Goal: Obtain resource: Download file/media

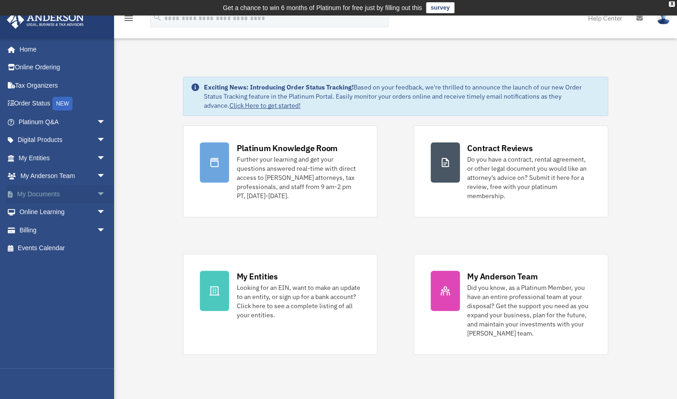
click at [29, 192] on link "My Documents arrow_drop_down" at bounding box center [62, 194] width 113 height 18
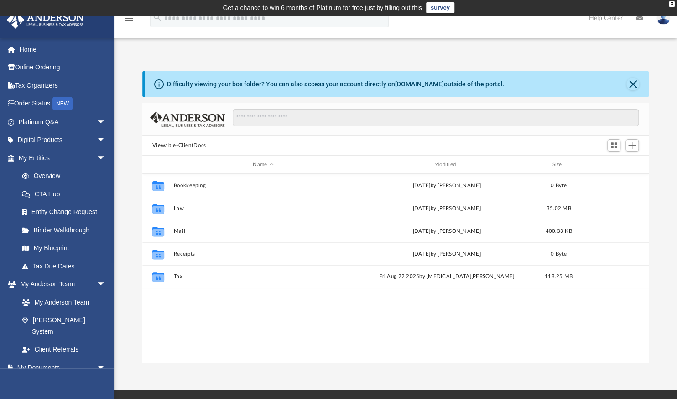
scroll to position [202, 500]
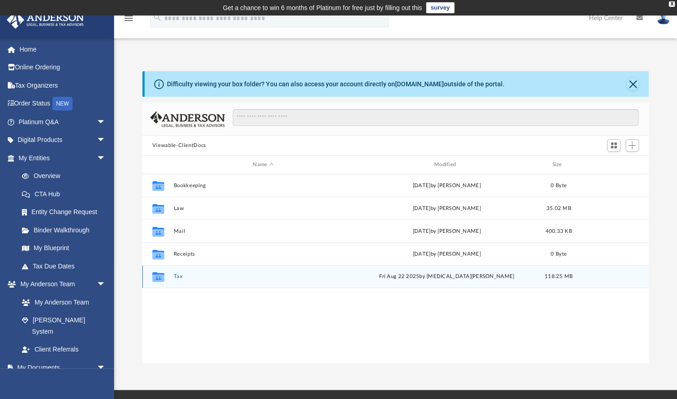
click at [158, 277] on icon "grid" at bounding box center [158, 277] width 12 height 7
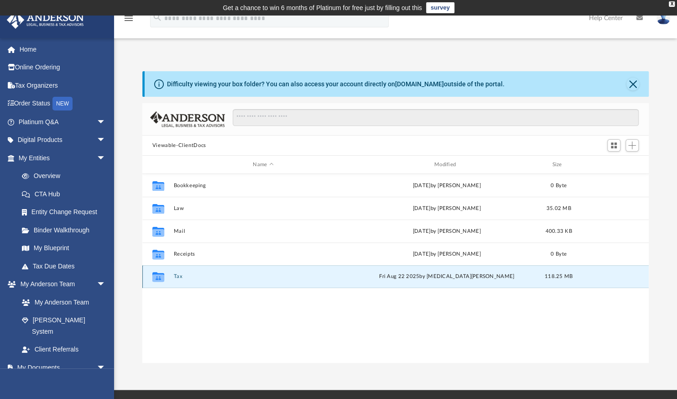
click at [158, 278] on icon "grid" at bounding box center [158, 277] width 12 height 7
click at [229, 309] on div "Collaborated Folder Bookkeeping Wed Aug 14 2019 by Lana Holder 0 Byte Collabora…" at bounding box center [395, 268] width 506 height 189
click at [181, 277] on button "Tax" at bounding box center [262, 276] width 179 height 6
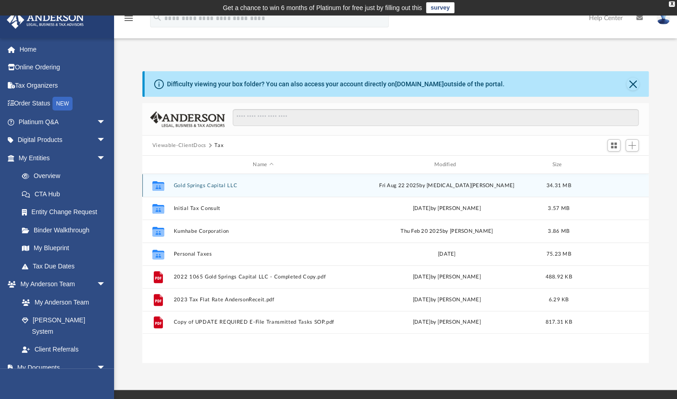
click at [203, 184] on button "Gold Springs Capital LLC" at bounding box center [262, 185] width 179 height 6
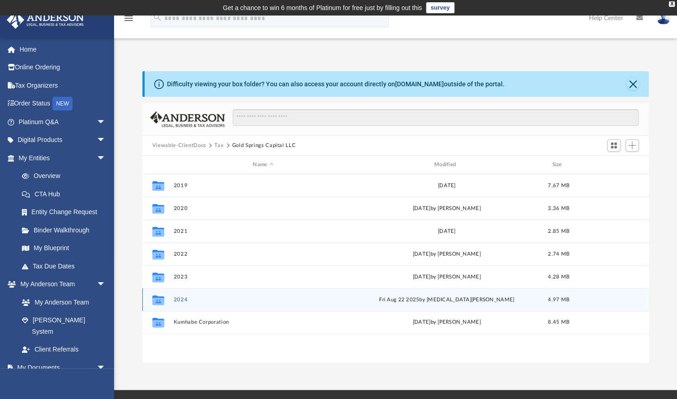
click at [182, 297] on button "2024" at bounding box center [262, 299] width 179 height 6
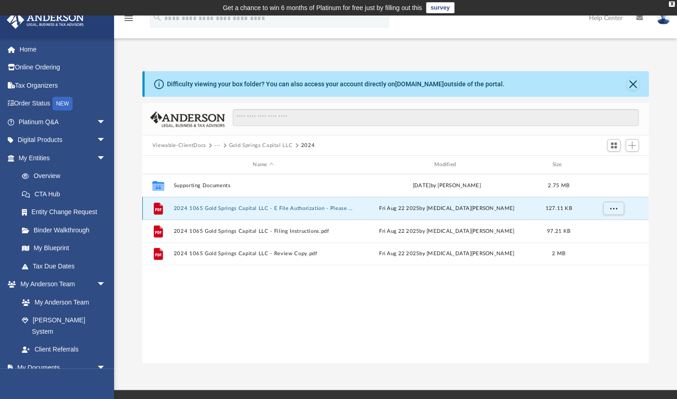
click at [328, 207] on button "2024 1065 Gold Springs Capital LLC - E File Authorization - Please sign.pdf" at bounding box center [262, 208] width 179 height 6
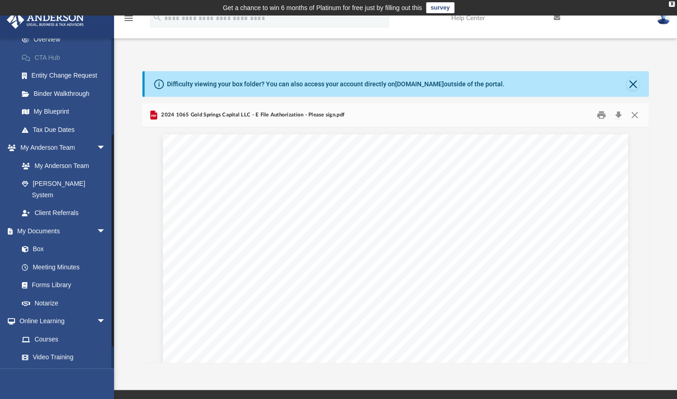
scroll to position [146, 0]
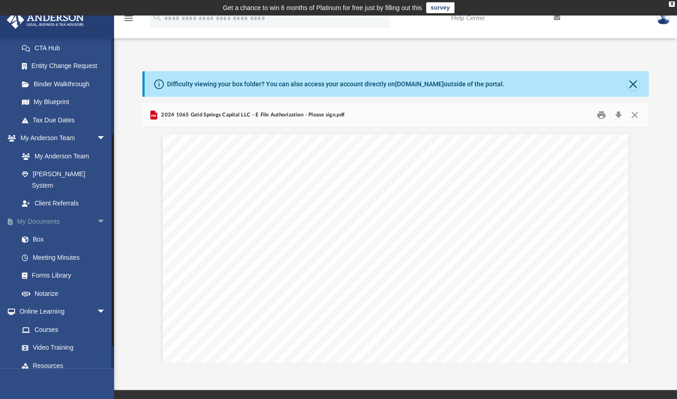
click at [37, 212] on link "My Documents arrow_drop_down" at bounding box center [62, 221] width 113 height 18
click at [633, 84] on button "Close" at bounding box center [632, 84] width 13 height 13
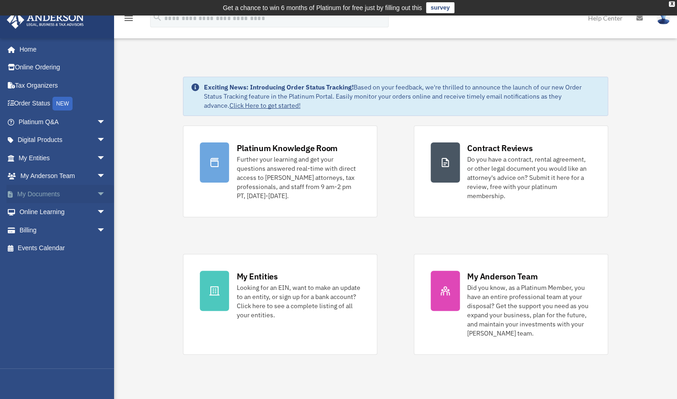
click at [40, 193] on link "My Documents arrow_drop_down" at bounding box center [62, 194] width 113 height 18
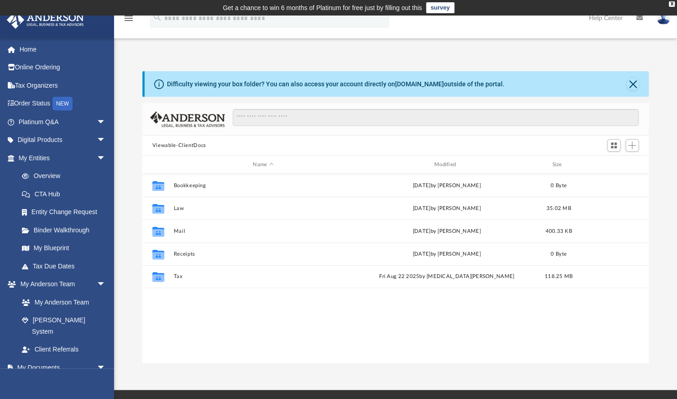
scroll to position [202, 500]
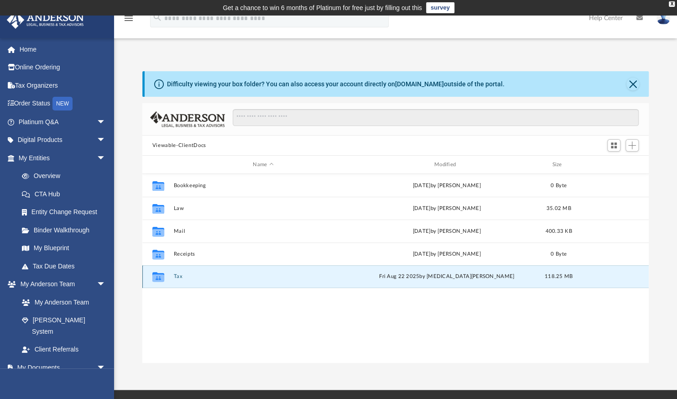
click at [178, 274] on button "Tax" at bounding box center [262, 276] width 179 height 6
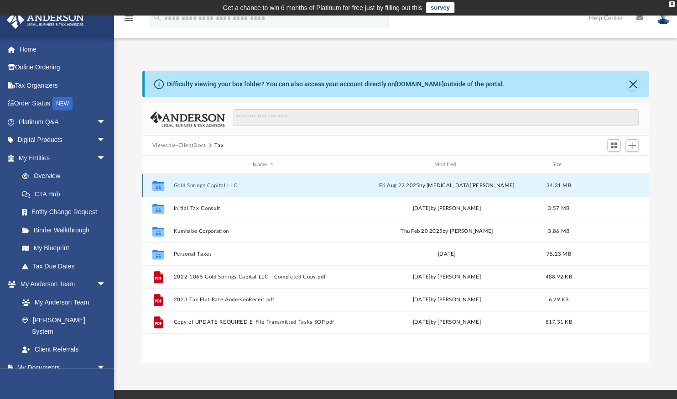
click at [222, 186] on button "Gold Springs Capital LLC" at bounding box center [262, 185] width 179 height 6
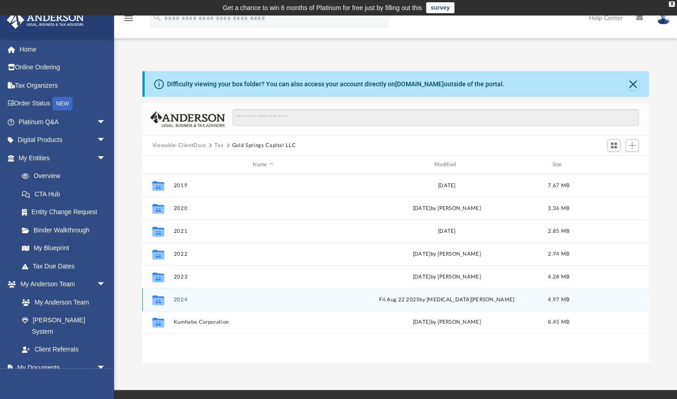
click at [178, 298] on button "2024" at bounding box center [262, 299] width 179 height 6
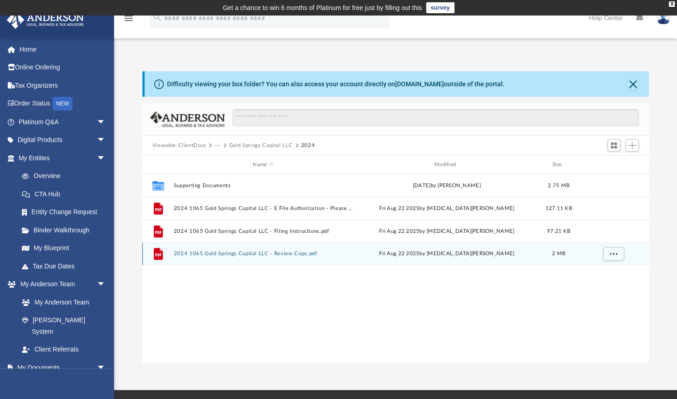
click at [290, 253] on button "2024 1065 Gold Springs Capital LLC - Review Copy.pdf" at bounding box center [262, 253] width 179 height 6
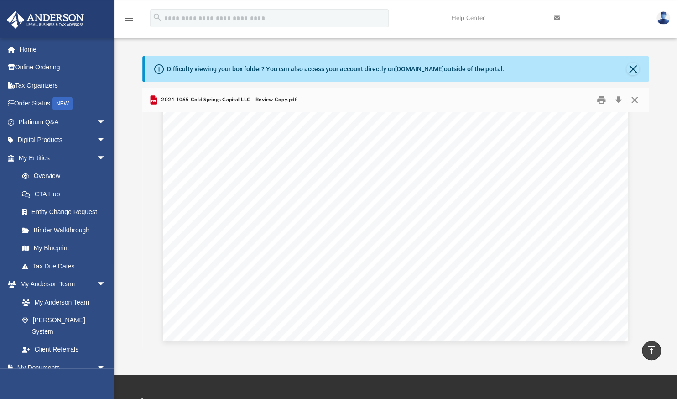
scroll to position [0, 0]
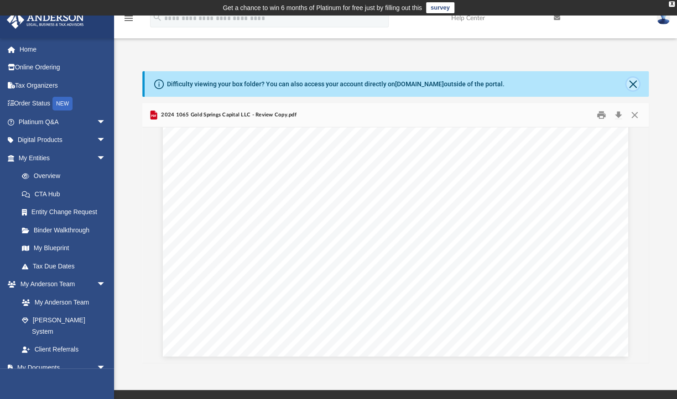
click at [633, 83] on button "Close" at bounding box center [632, 84] width 13 height 13
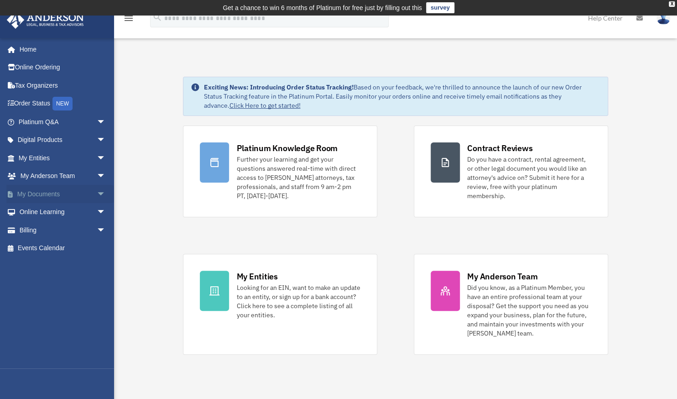
click at [41, 193] on link "My Documents arrow_drop_down" at bounding box center [62, 194] width 113 height 18
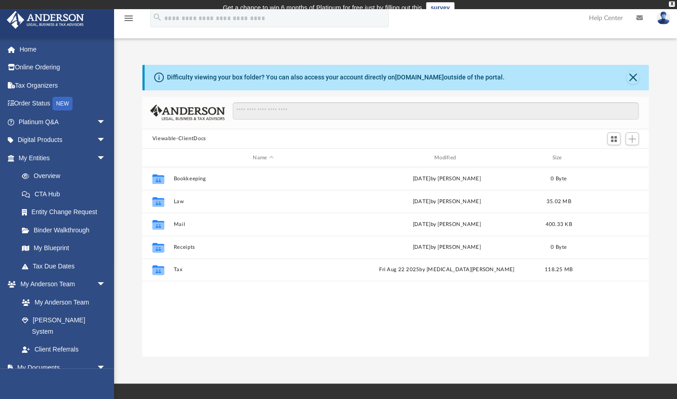
scroll to position [202, 500]
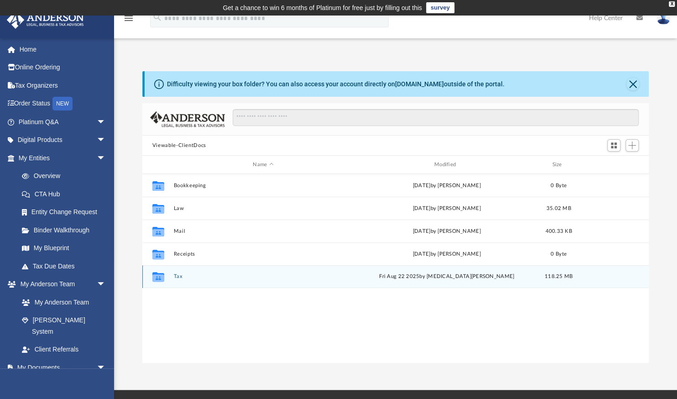
click at [177, 274] on button "Tax" at bounding box center [262, 276] width 179 height 6
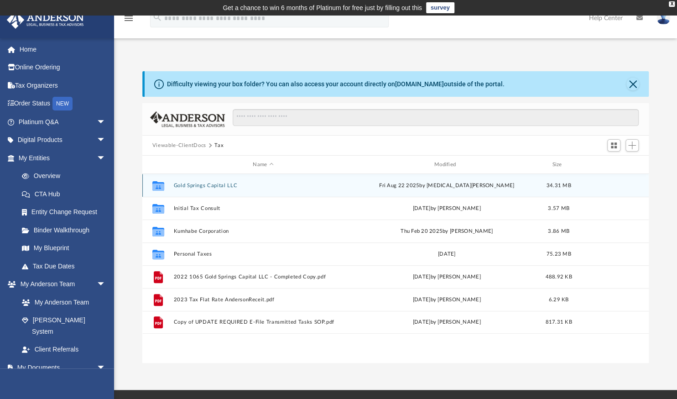
click at [186, 186] on button "Gold Springs Capital LLC" at bounding box center [262, 185] width 179 height 6
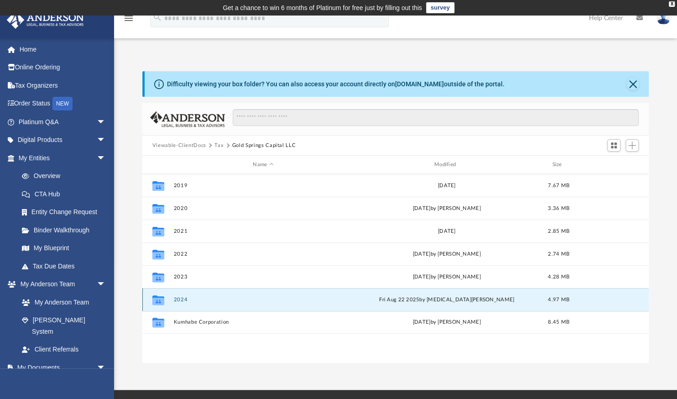
click at [183, 299] on button "2024" at bounding box center [262, 299] width 179 height 6
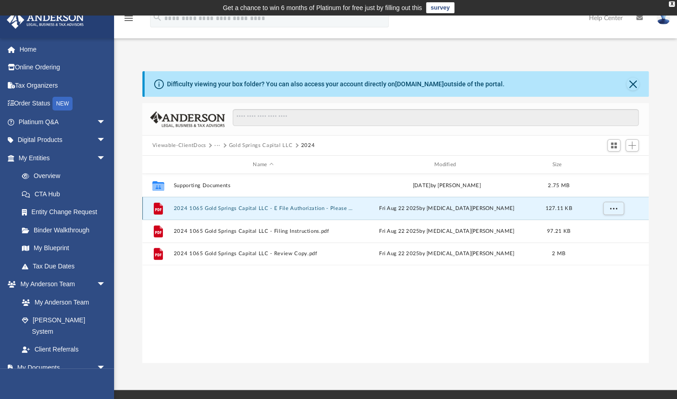
click at [292, 207] on button "2024 1065 Gold Springs Capital LLC - E File Authorization - Please sign.pdf" at bounding box center [262, 208] width 179 height 6
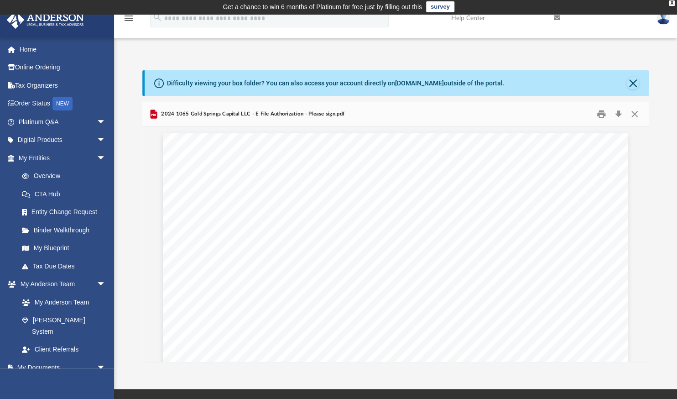
scroll to position [0, 0]
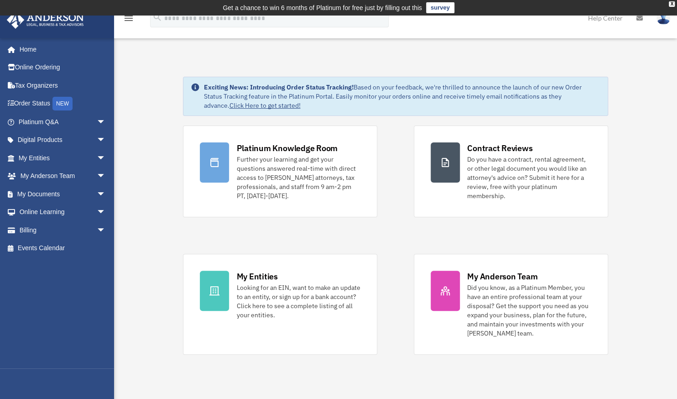
click at [664, 23] on img at bounding box center [663, 17] width 14 height 13
click at [664, 17] on img at bounding box center [663, 17] width 14 height 13
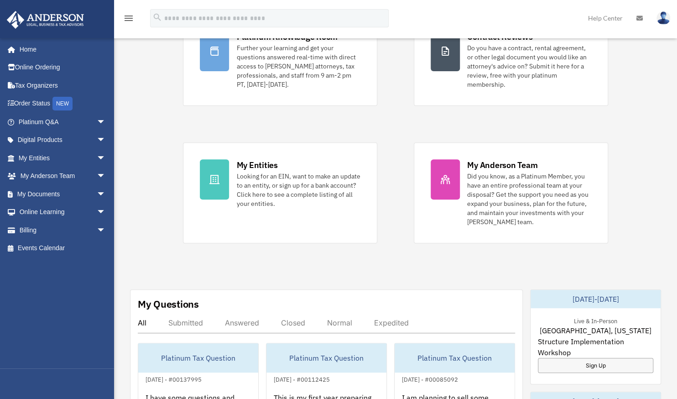
scroll to position [109, 0]
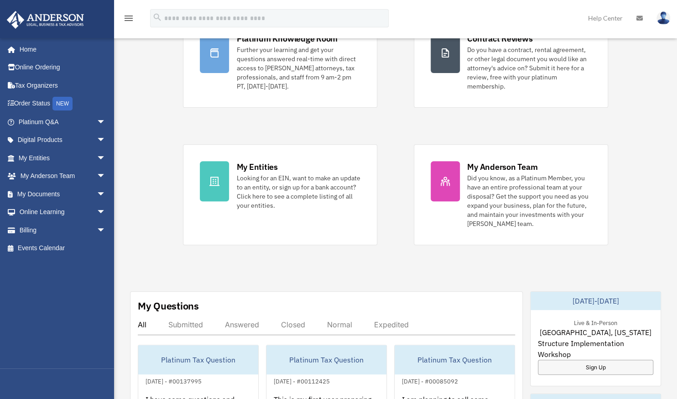
click at [661, 14] on img at bounding box center [663, 17] width 14 height 13
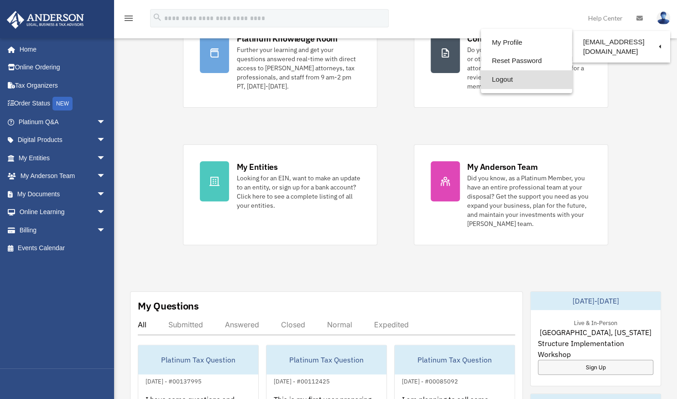
click at [503, 80] on link "Logout" at bounding box center [526, 79] width 91 height 19
